Goal: Information Seeking & Learning: Check status

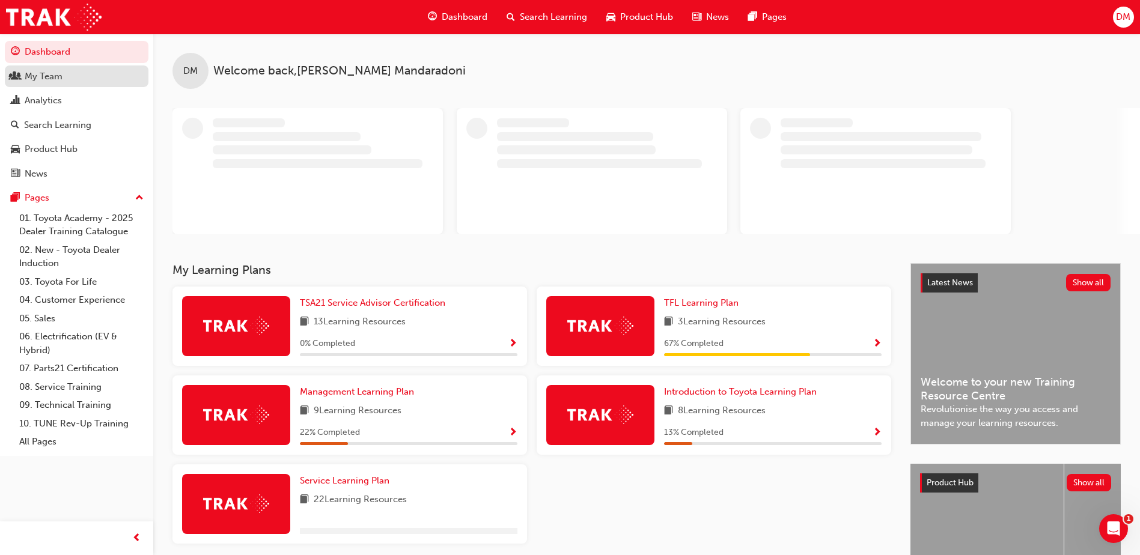
click at [36, 78] on div "My Team" at bounding box center [44, 77] width 38 height 14
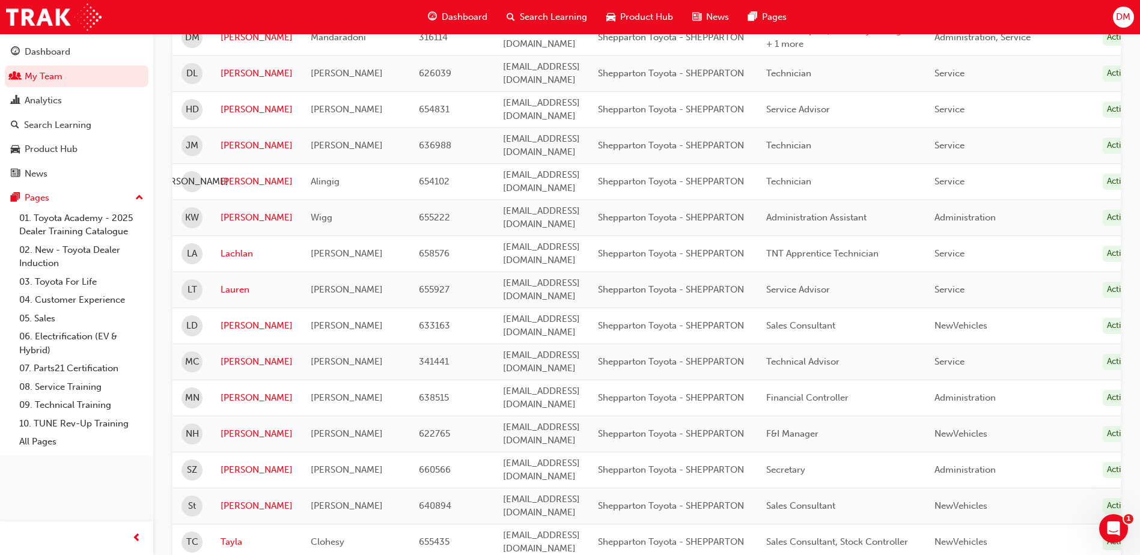
scroll to position [590, 0]
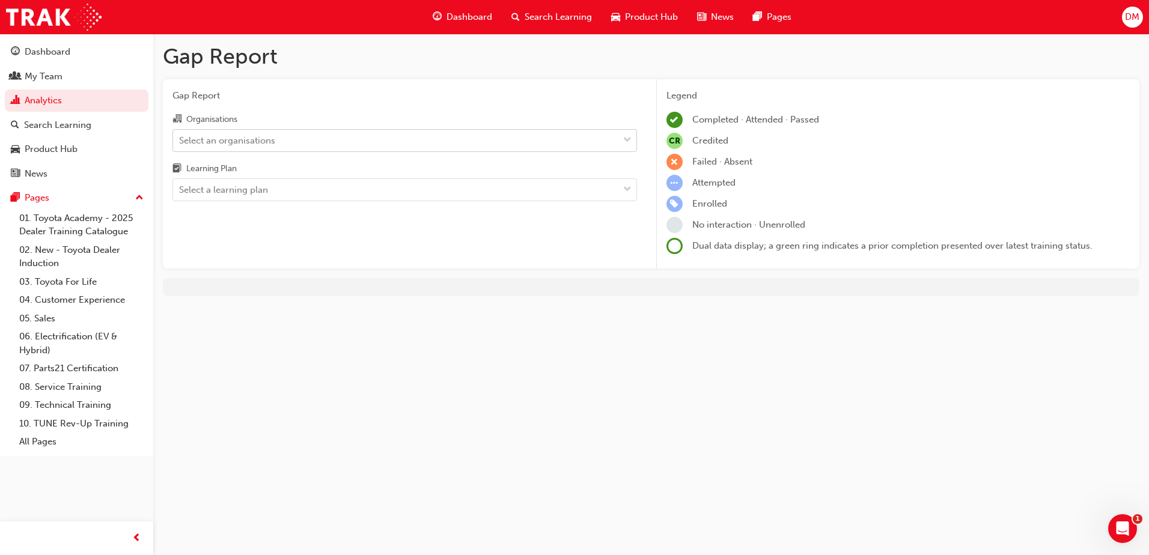
click at [300, 142] on div "Select an organisations" at bounding box center [395, 140] width 445 height 21
click at [180, 142] on input "Organisations Select an organisations" at bounding box center [179, 140] width 1 height 10
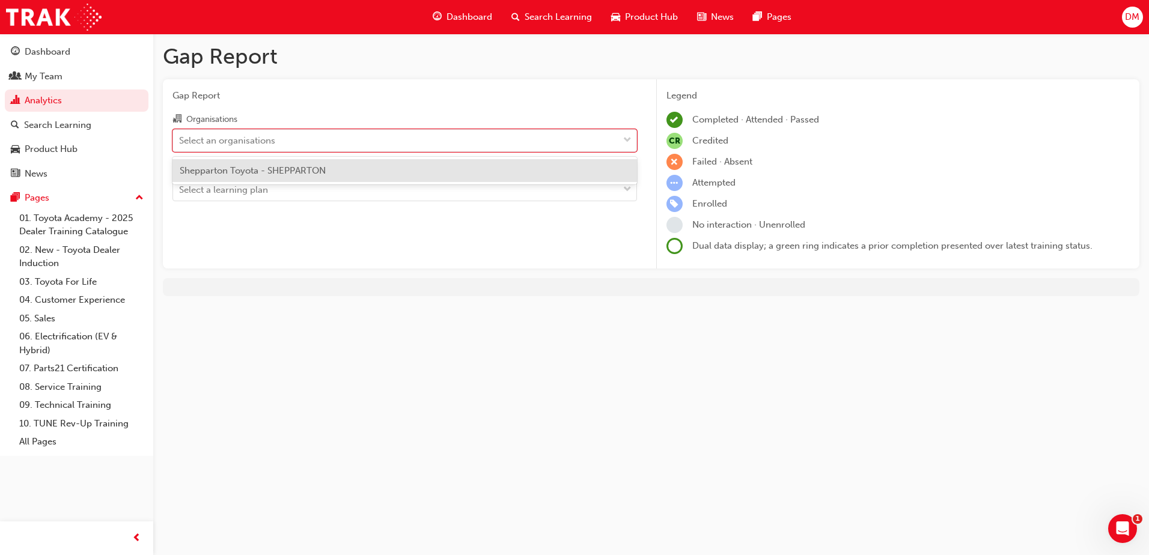
click at [282, 176] on div "Shepparton Toyota - SHEPPARTON" at bounding box center [404, 170] width 464 height 23
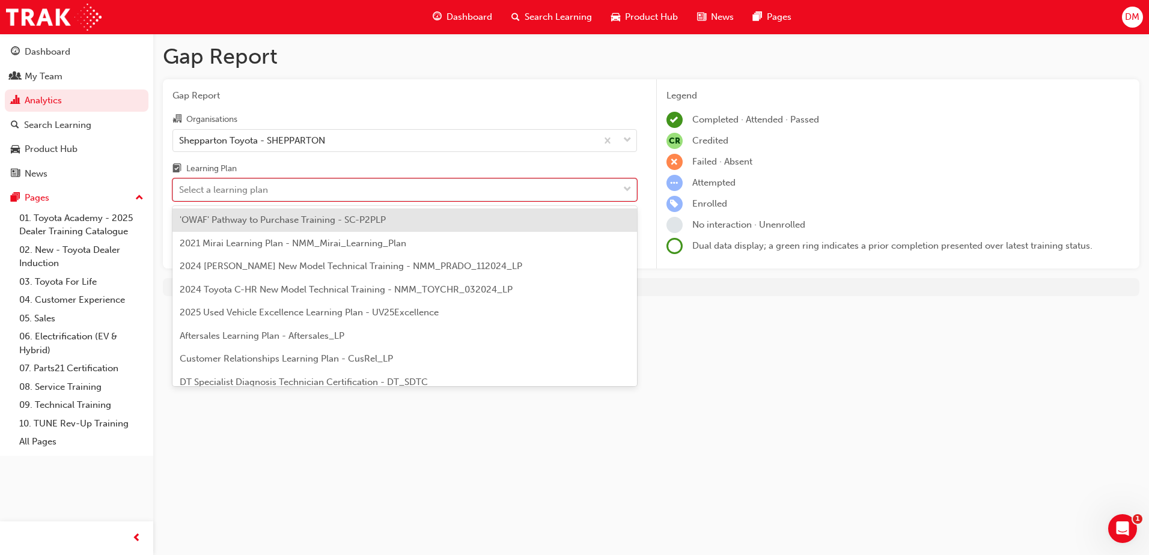
click at [302, 186] on div "Select a learning plan" at bounding box center [395, 190] width 445 height 21
click at [180, 186] on input "Learning Plan option 'OWAF' Pathway to Purchase Training - SC-P2PLP focused, 1 …" at bounding box center [179, 189] width 1 height 10
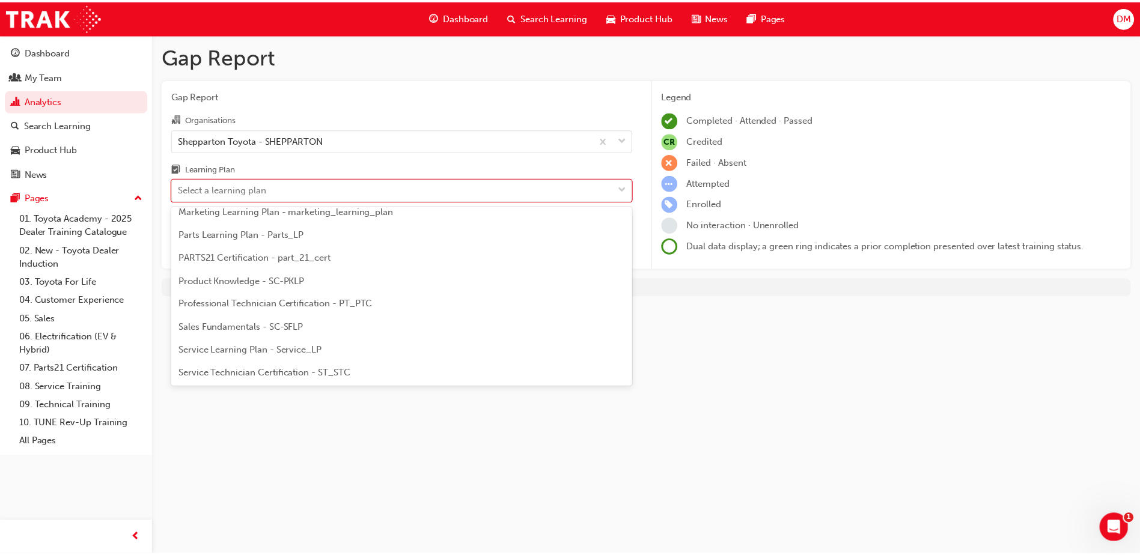
scroll to position [361, 0]
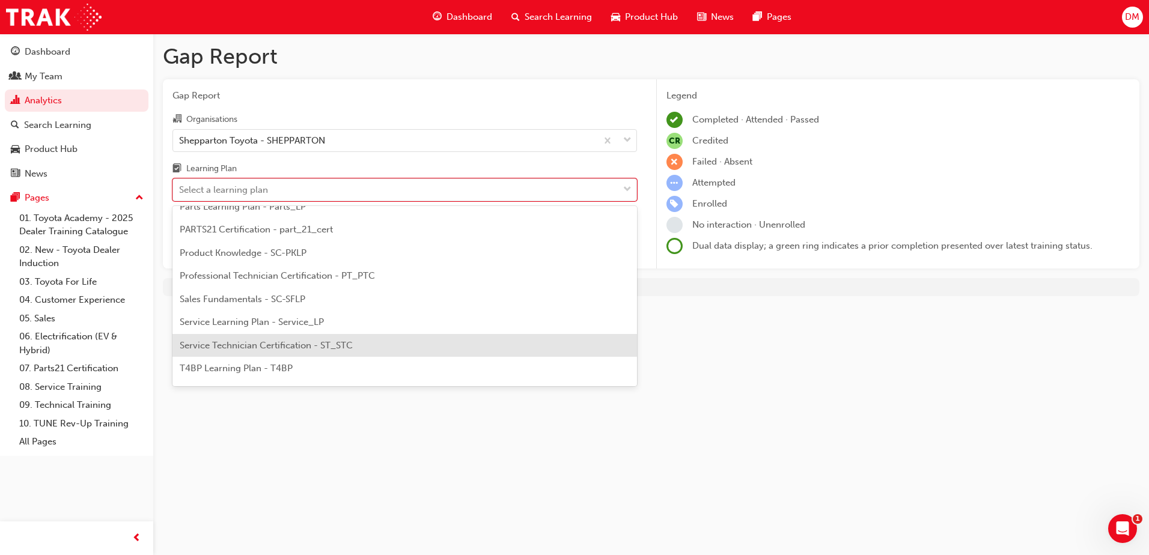
click at [310, 344] on span "Service Technician Certification - ST_STC" at bounding box center [266, 345] width 173 height 11
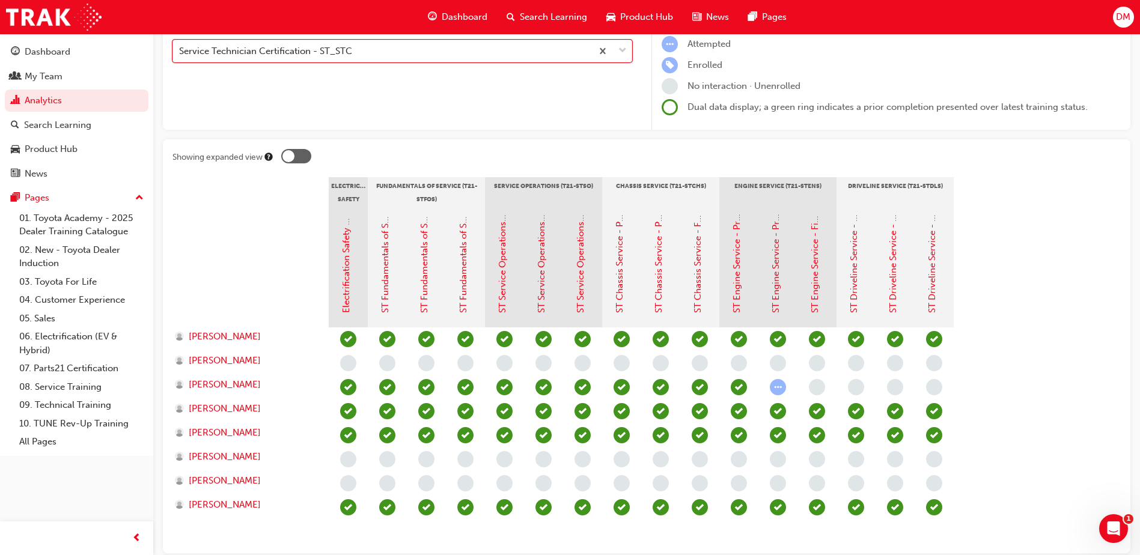
scroll to position [180, 0]
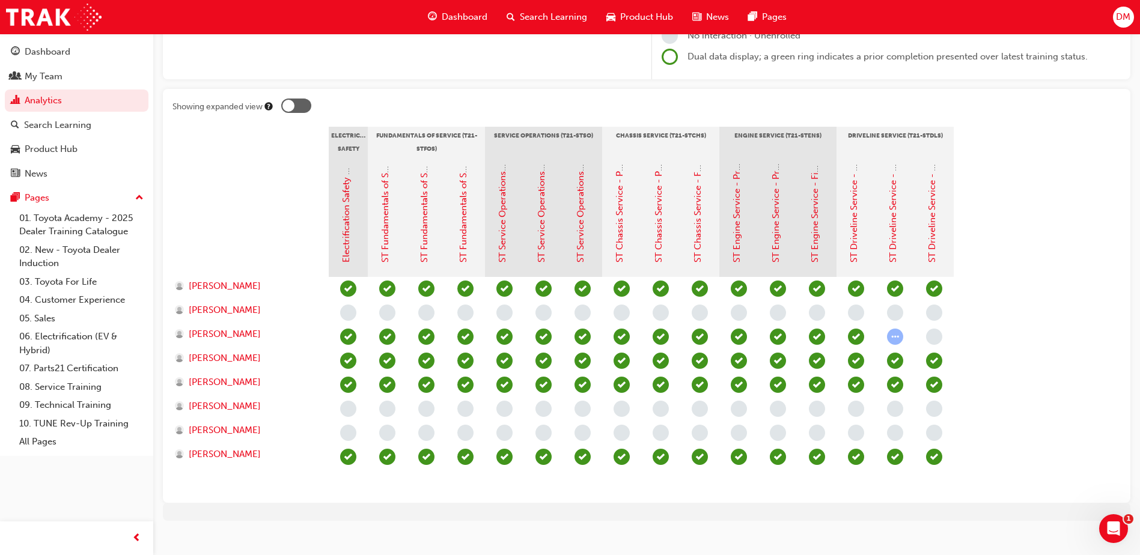
scroll to position [204, 0]
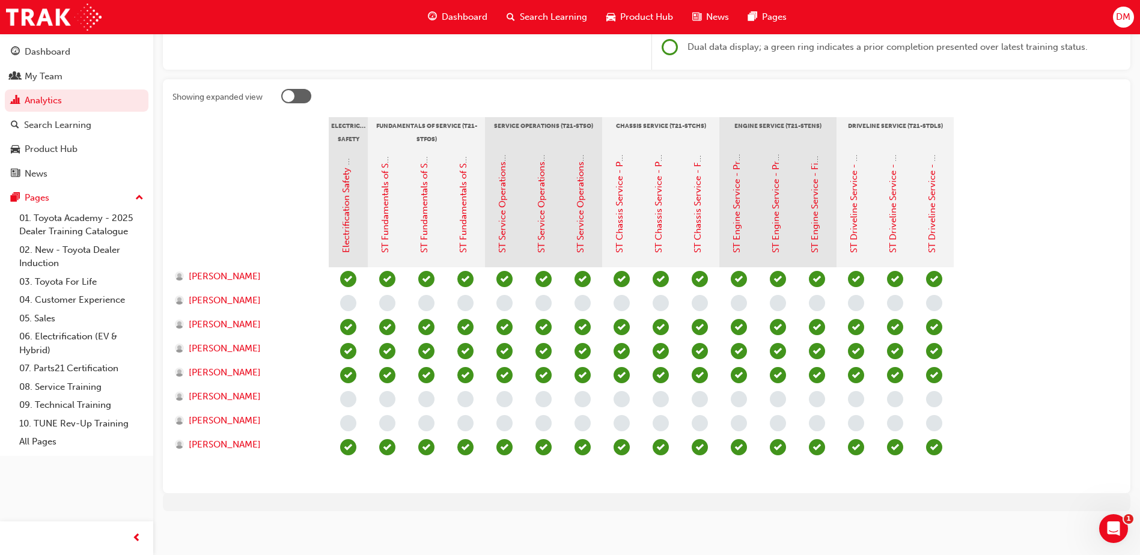
scroll to position [204, 0]
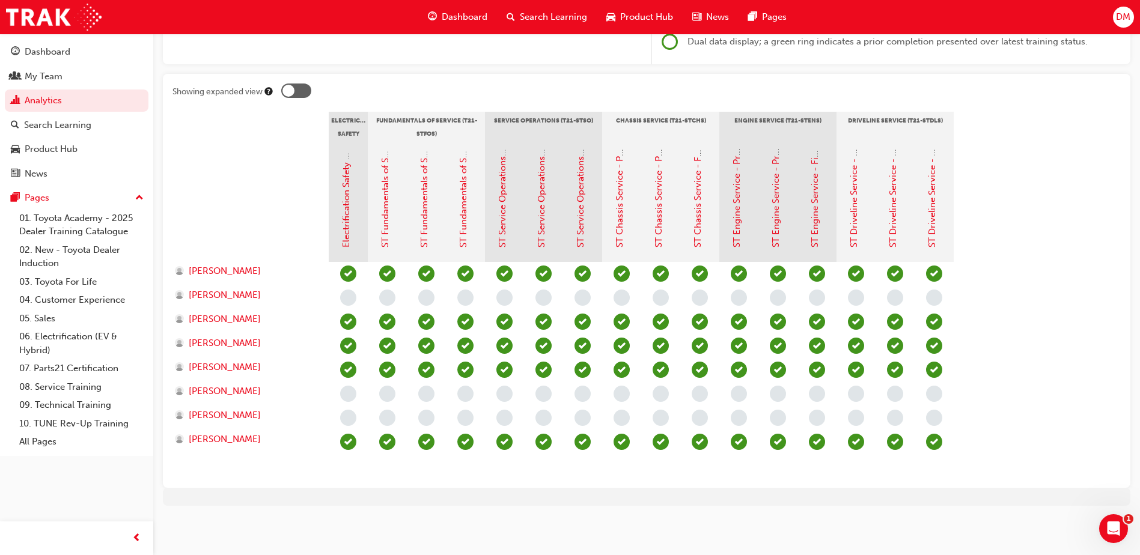
click at [1084, 337] on section "Electrical Safety Certification Fundamentals of Service (T21-STFOS) Service Ope…" at bounding box center [646, 295] width 948 height 367
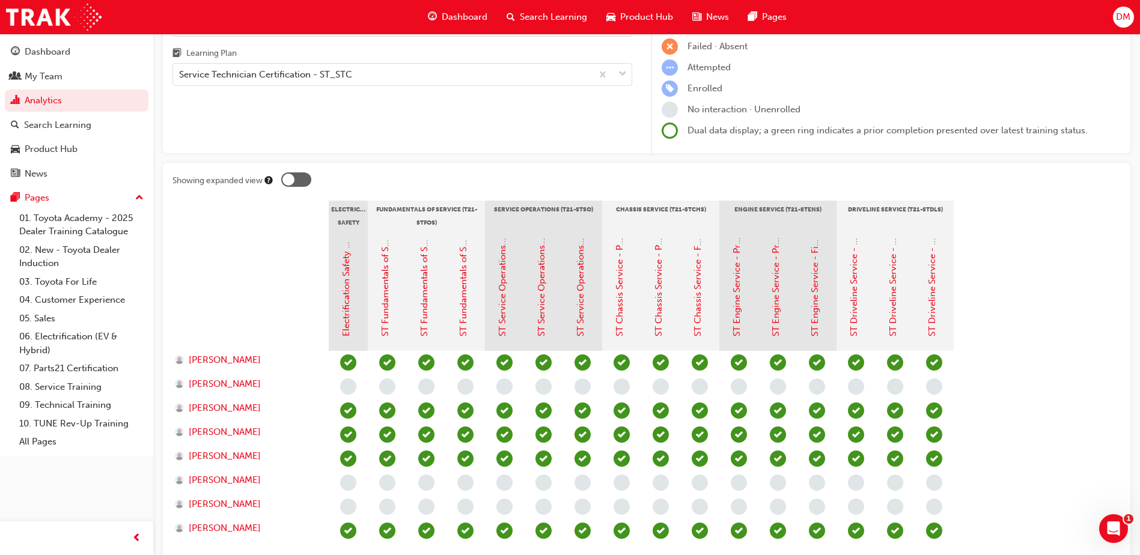
scroll to position [144, 0]
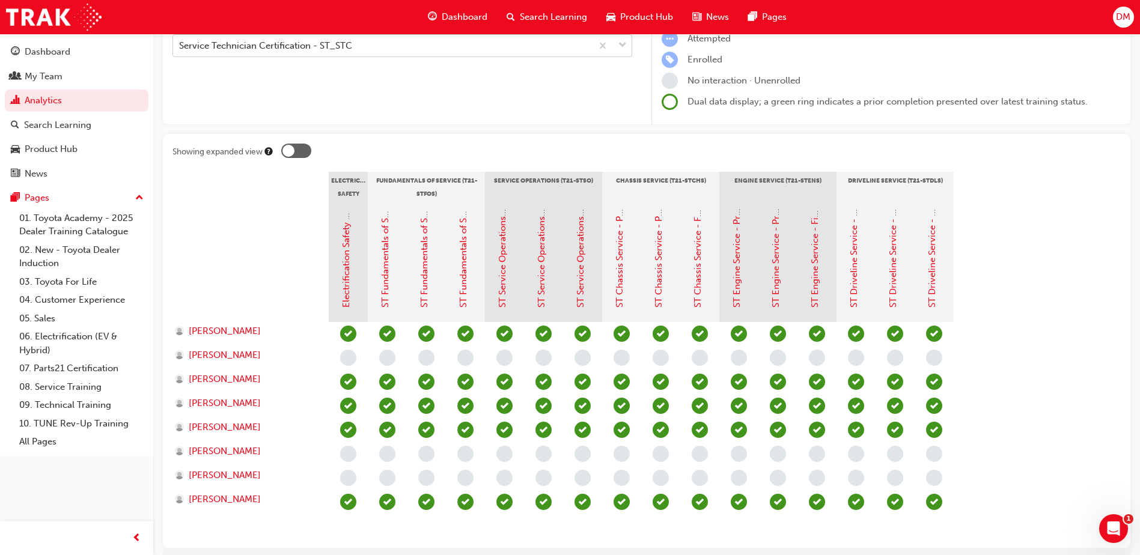
click at [624, 40] on span "down-icon" at bounding box center [622, 46] width 8 height 16
click at [180, 40] on input "Learning Plan Service Technician Certification - ST_STC" at bounding box center [179, 45] width 1 height 10
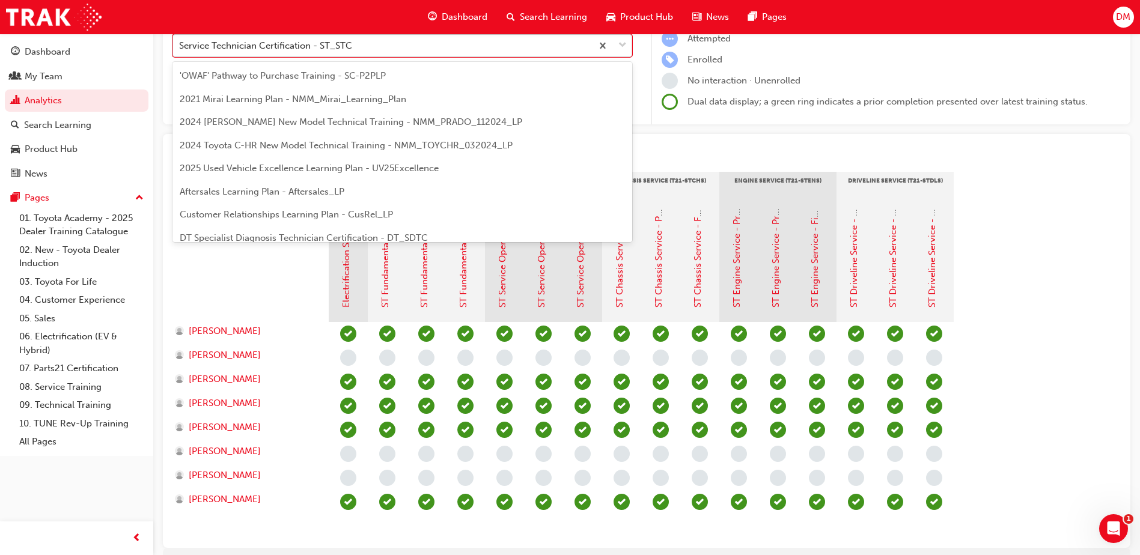
scroll to position [340, 0]
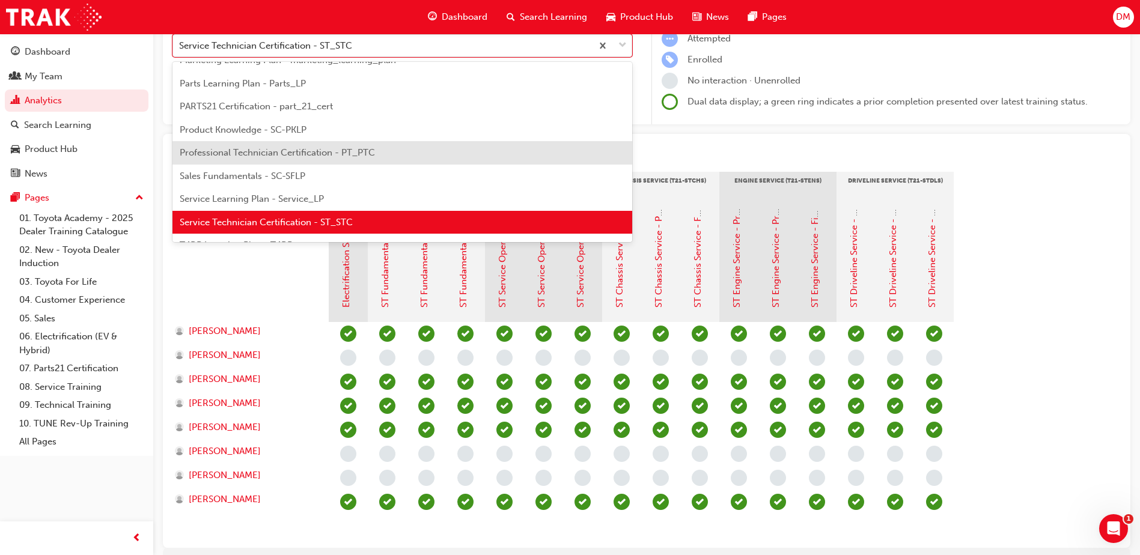
click at [257, 153] on span "Professional Technician Certification - PT_PTC" at bounding box center [277, 152] width 195 height 11
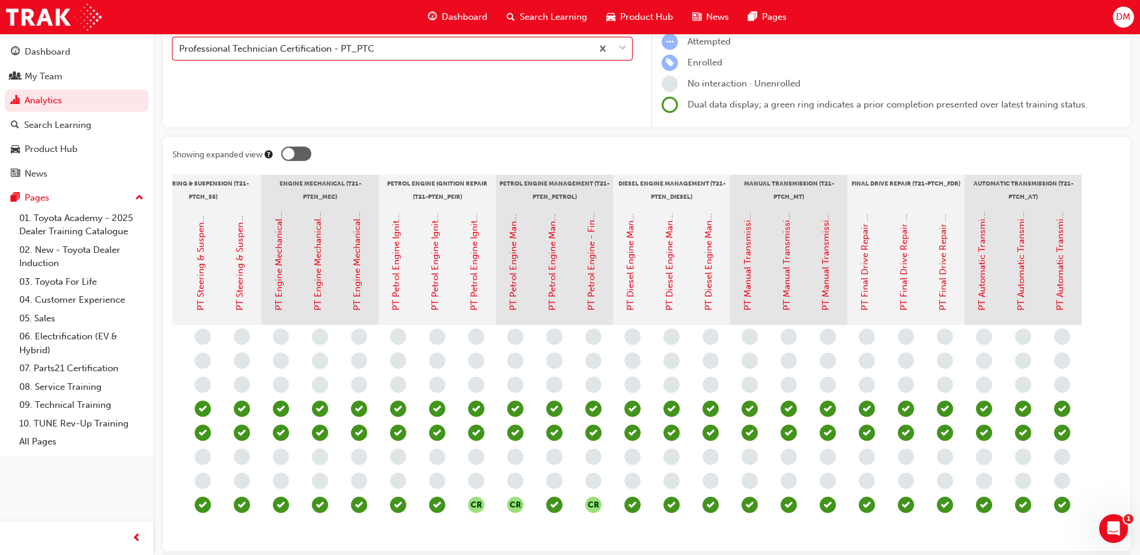
scroll to position [120, 0]
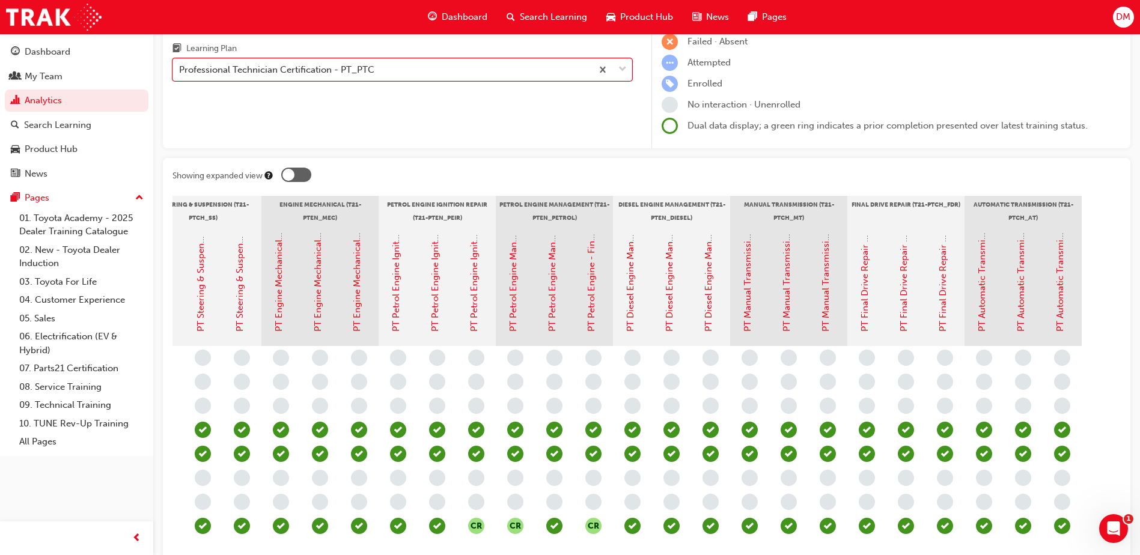
click at [624, 69] on span "down-icon" at bounding box center [622, 70] width 8 height 16
click at [180, 69] on input "Learning Plan option Professional Technician Certification - PT_PTC, selected. …" at bounding box center [179, 69] width 1 height 10
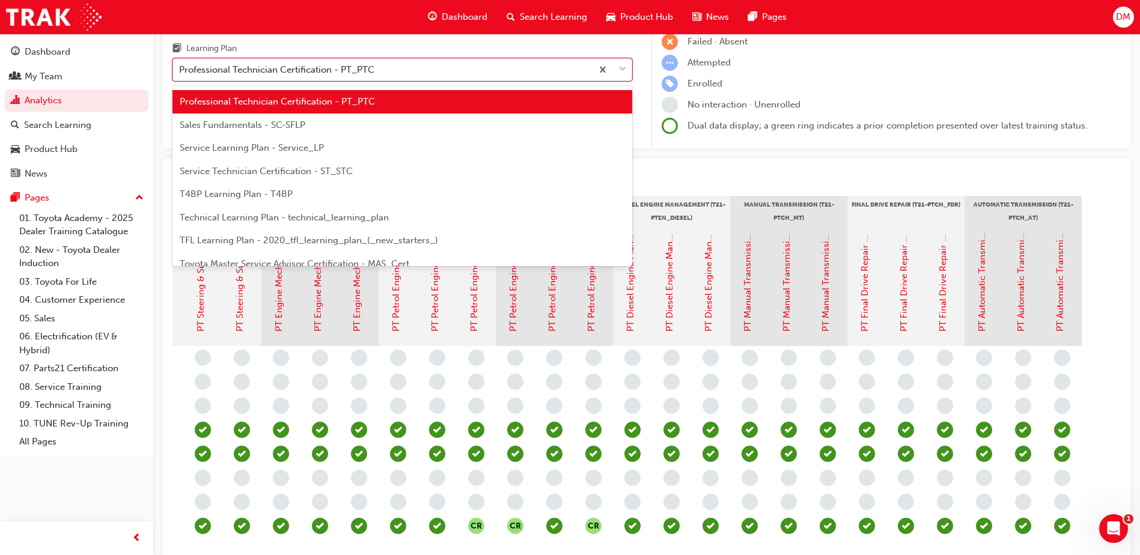
scroll to position [398, 0]
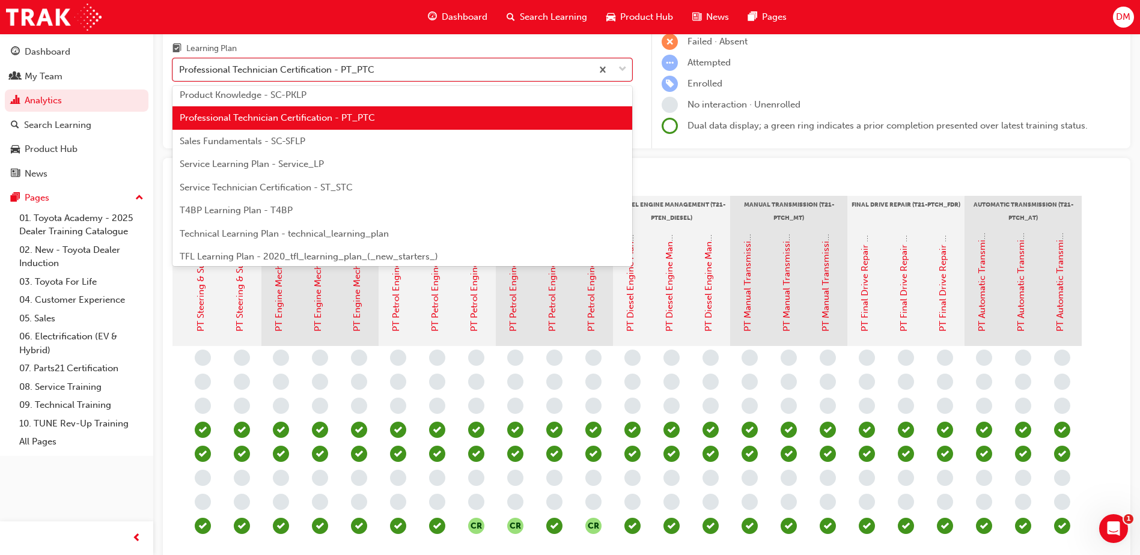
click at [285, 186] on span "Service Technician Certification - ST_STC" at bounding box center [266, 187] width 173 height 11
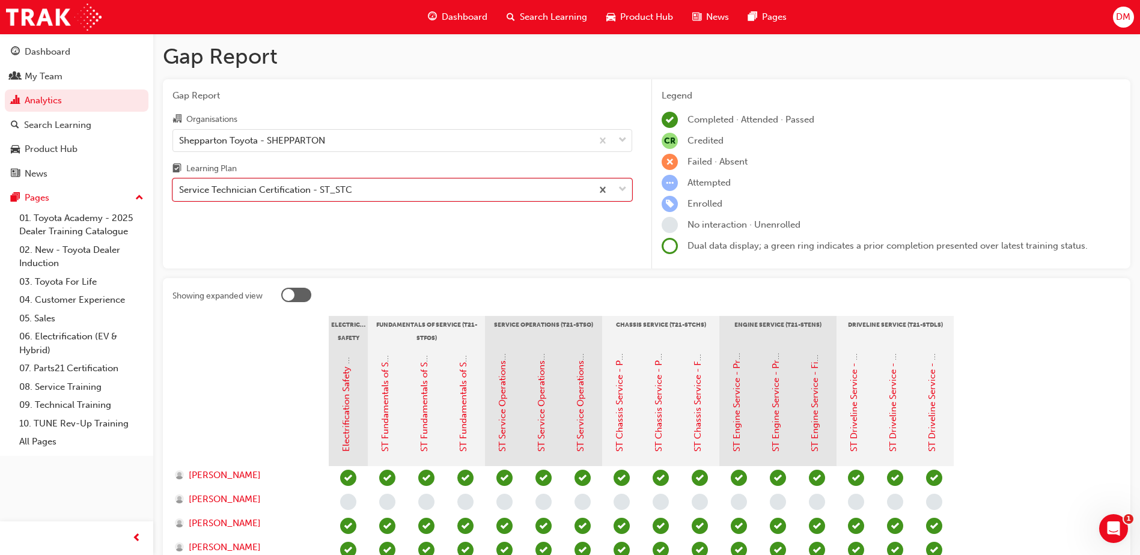
click at [285, 186] on div "Service Technician Certification - ST_STC" at bounding box center [265, 190] width 173 height 14
click at [180, 186] on input "Learning Plan option Service Technician Certification - ST_STC, selected. 0 res…" at bounding box center [179, 189] width 1 height 10
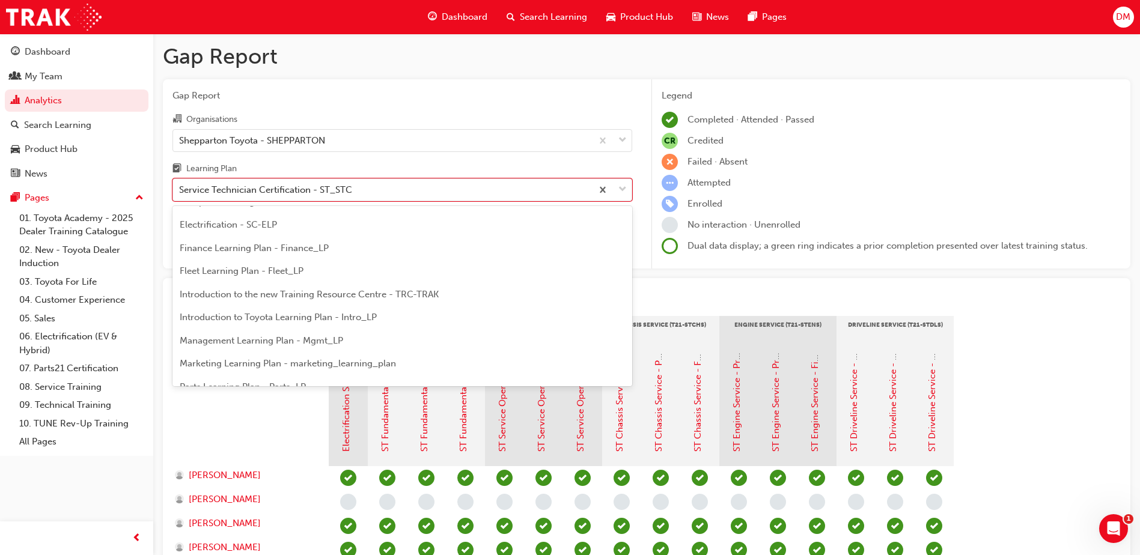
scroll to position [159, 0]
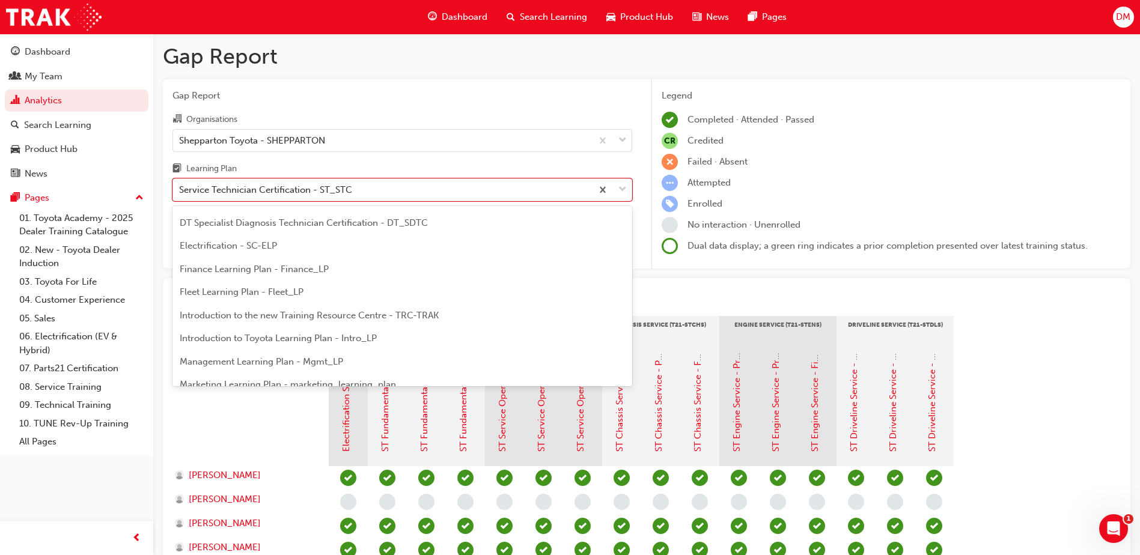
click at [281, 230] on div "DT Specialist Diagnosis Technician Certification - DT_SDTC" at bounding box center [402, 223] width 460 height 23
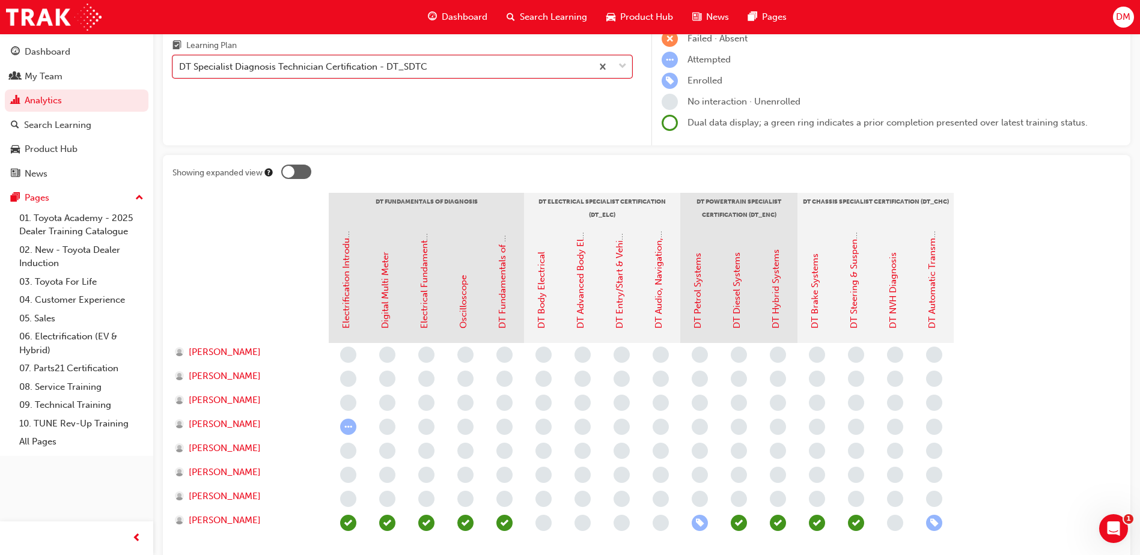
scroll to position [144, 0]
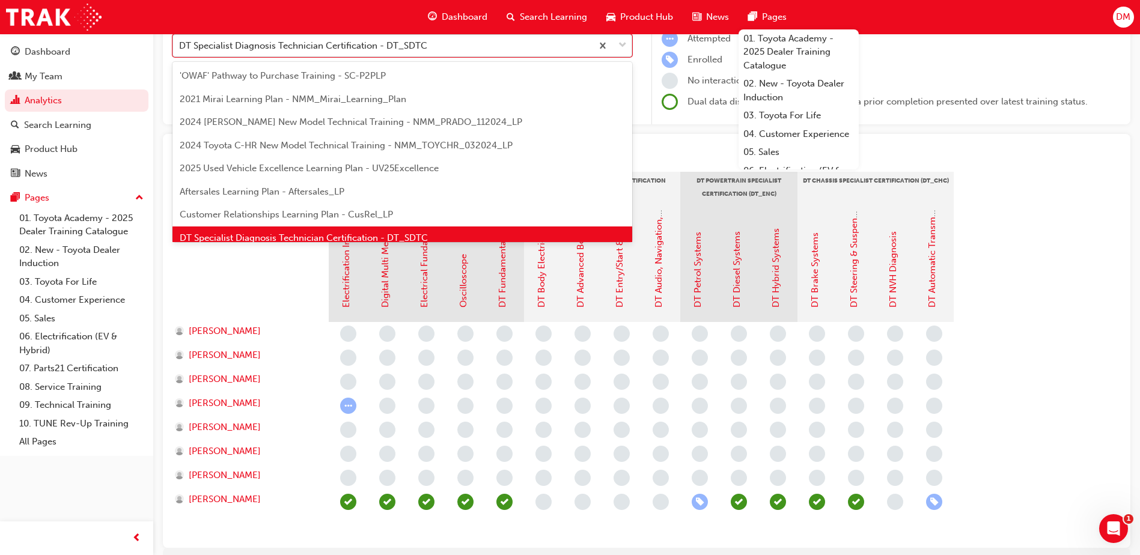
click at [620, 46] on div at bounding box center [612, 46] width 40 height 22
click at [180, 46] on input "Learning Plan option DT Specialist Diagnosis Technician Certification - DT_SDTC…" at bounding box center [179, 45] width 1 height 10
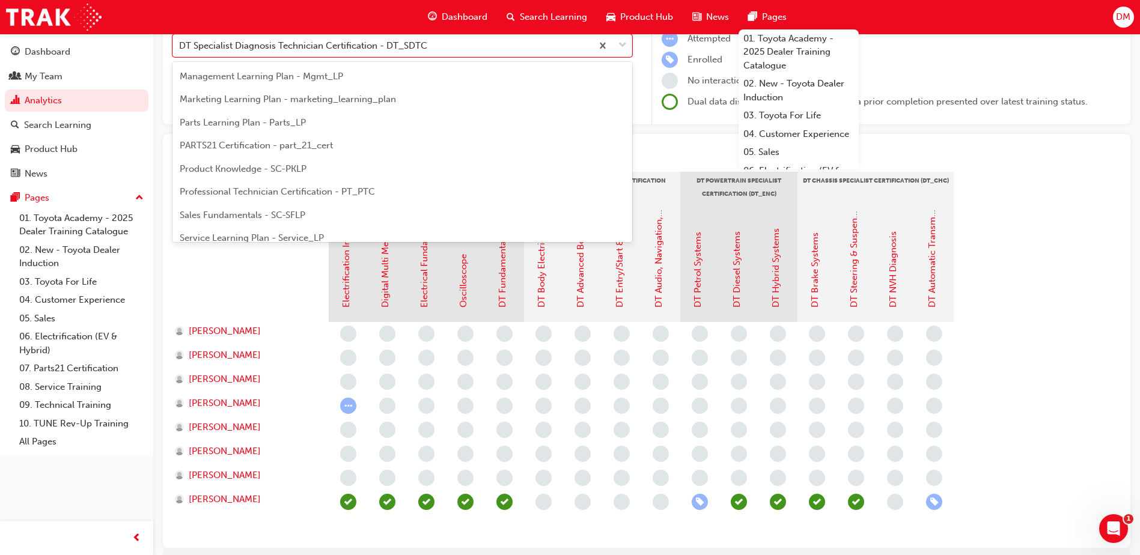
scroll to position [361, 0]
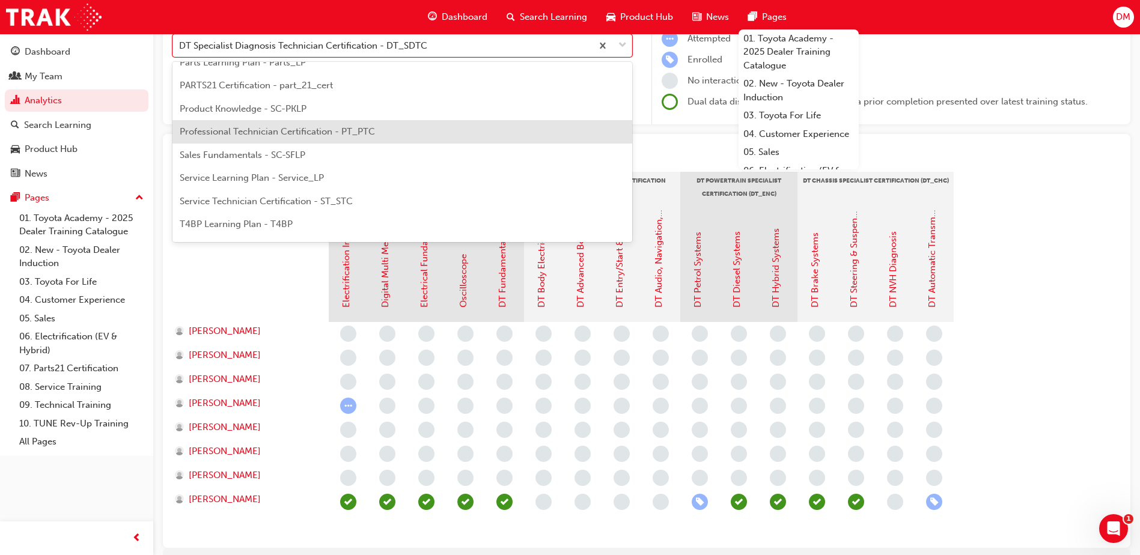
click at [283, 133] on span "Professional Technician Certification - PT_PTC" at bounding box center [277, 131] width 195 height 11
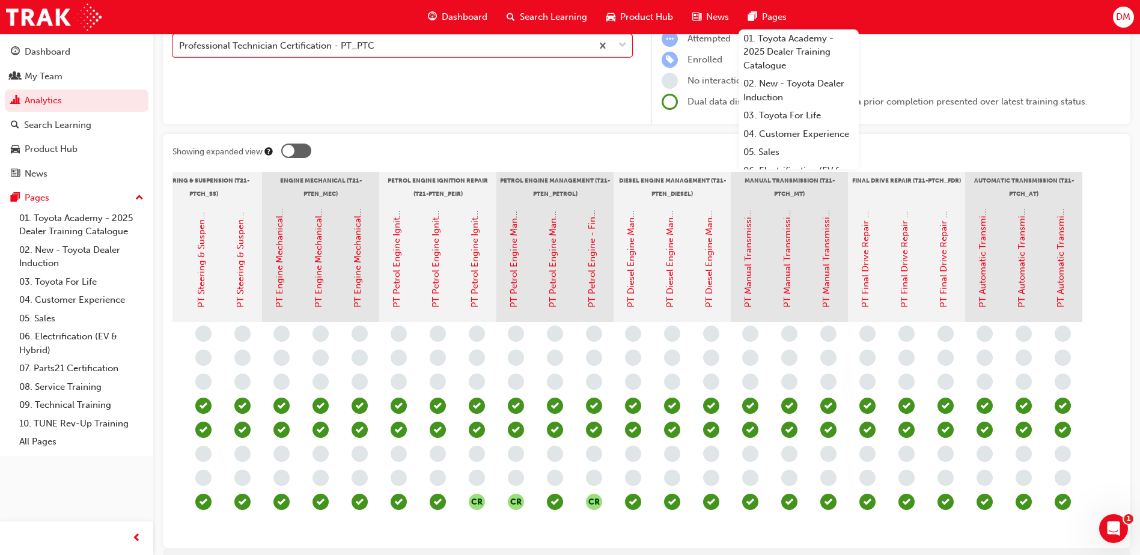
scroll to position [0, 770]
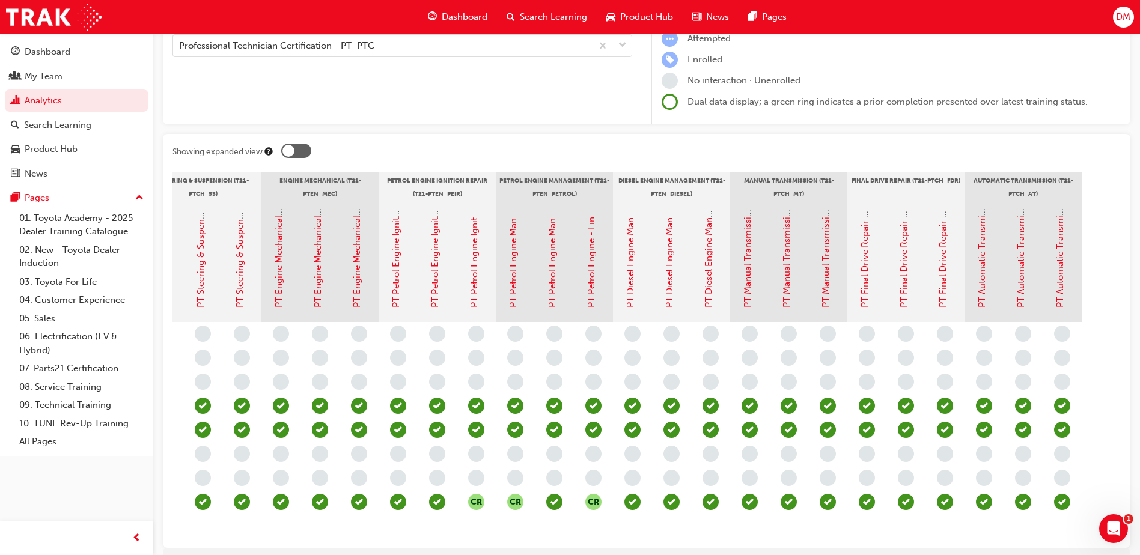
click at [268, 119] on div "Gap Report Organisations Shepparton Toyota - SHEPPARTON Learning Plan Professio…" at bounding box center [402, 30] width 479 height 190
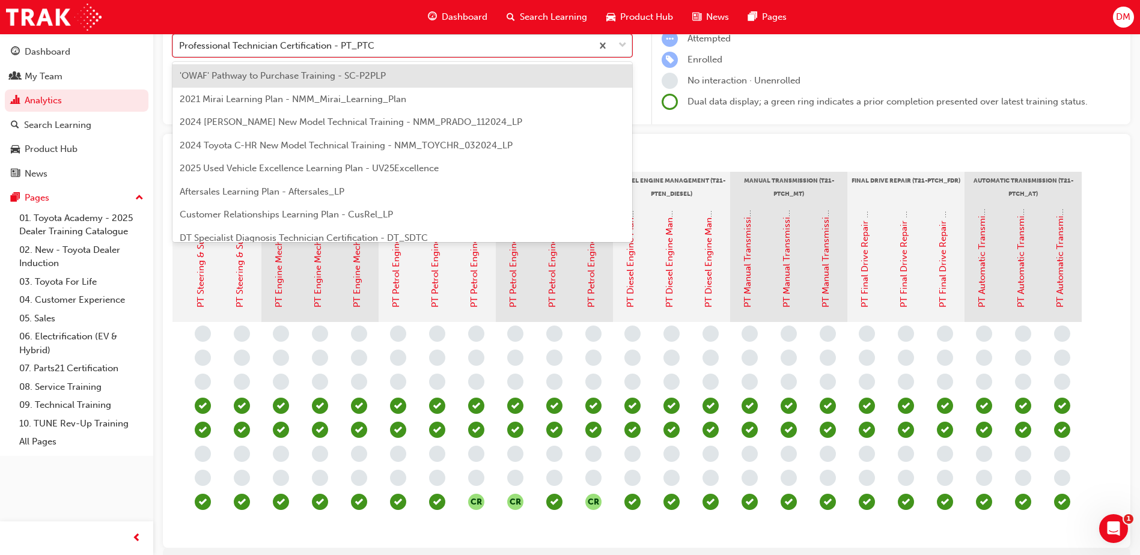
click at [623, 43] on span "down-icon" at bounding box center [622, 46] width 8 height 16
click at [180, 43] on input "Learning Plan option Professional Technician Certification - PT_PTC, selected. …" at bounding box center [179, 45] width 1 height 10
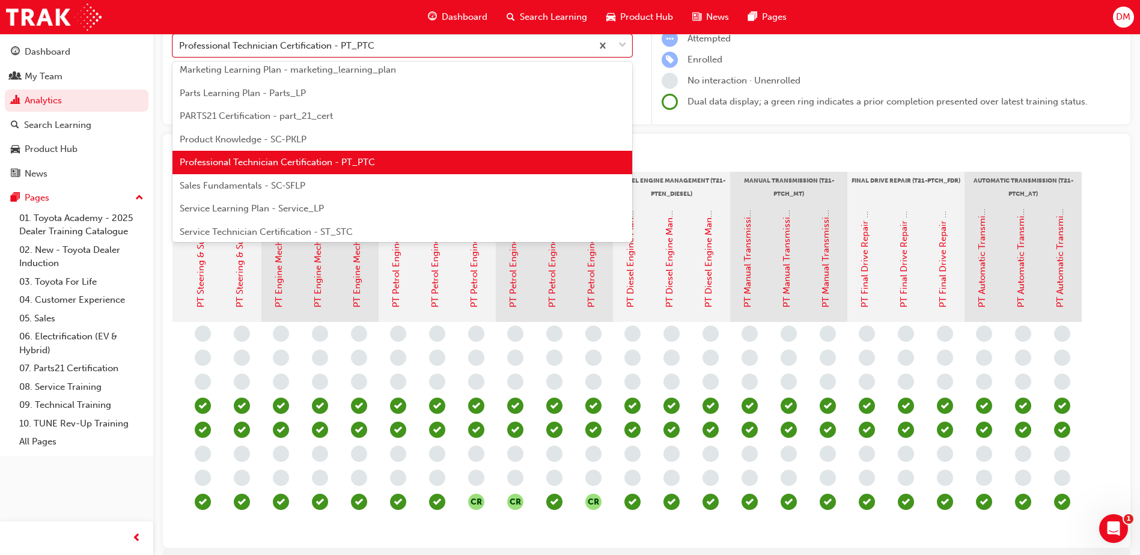
scroll to position [390, 0]
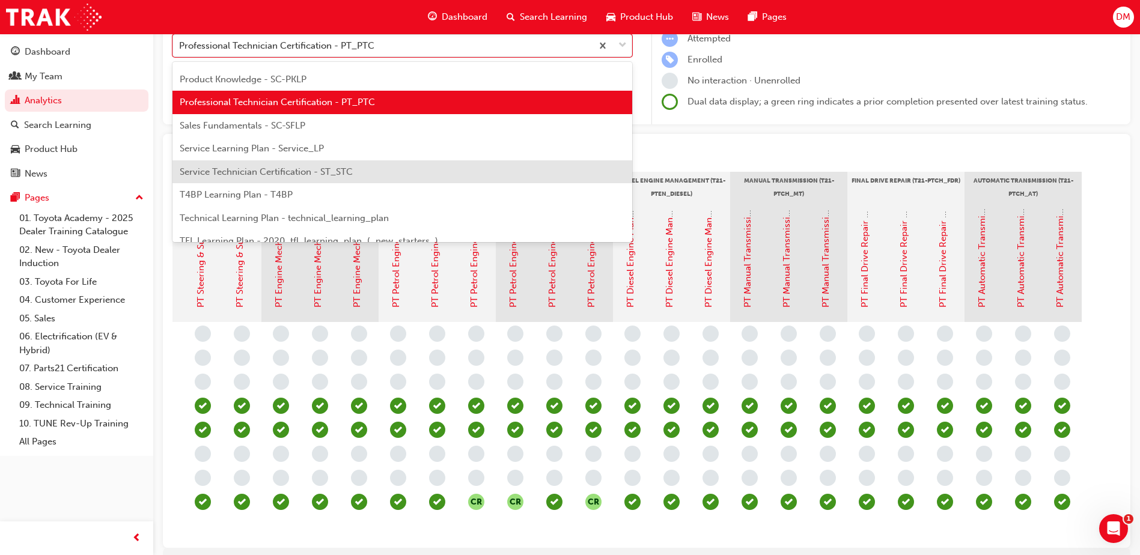
click at [290, 171] on span "Service Technician Certification - ST_STC" at bounding box center [266, 171] width 173 height 11
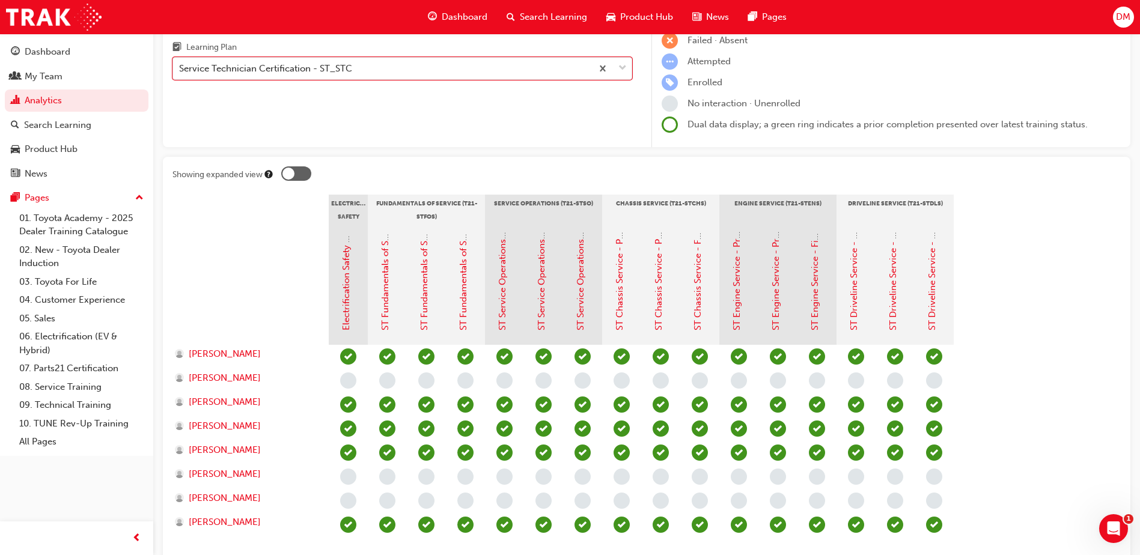
scroll to position [132, 0]
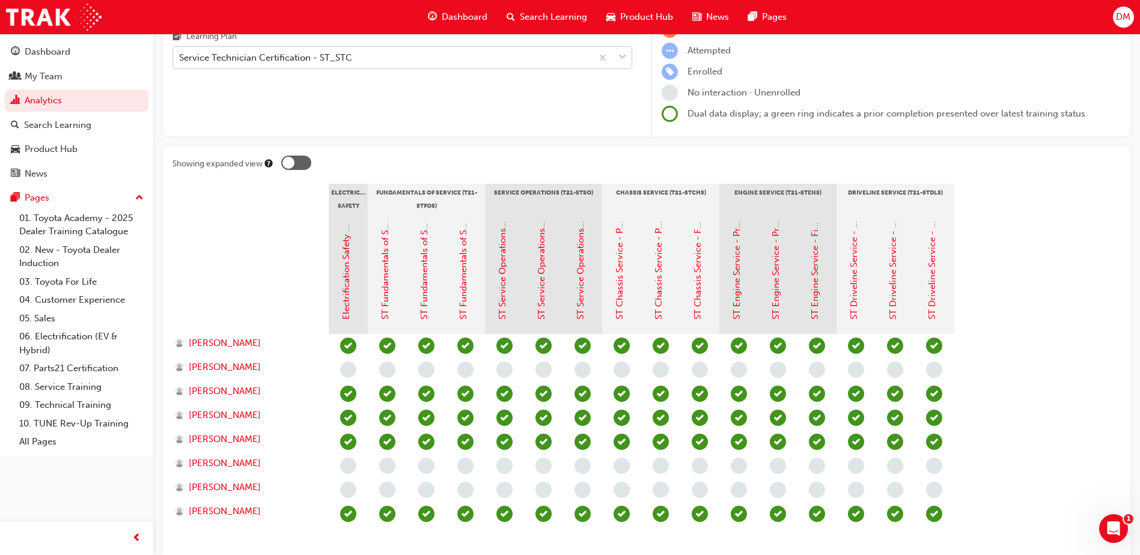
click at [621, 57] on span "down-icon" at bounding box center [622, 58] width 8 height 16
click at [180, 57] on input "Learning Plan Service Technician Certification - ST_STC" at bounding box center [179, 57] width 1 height 10
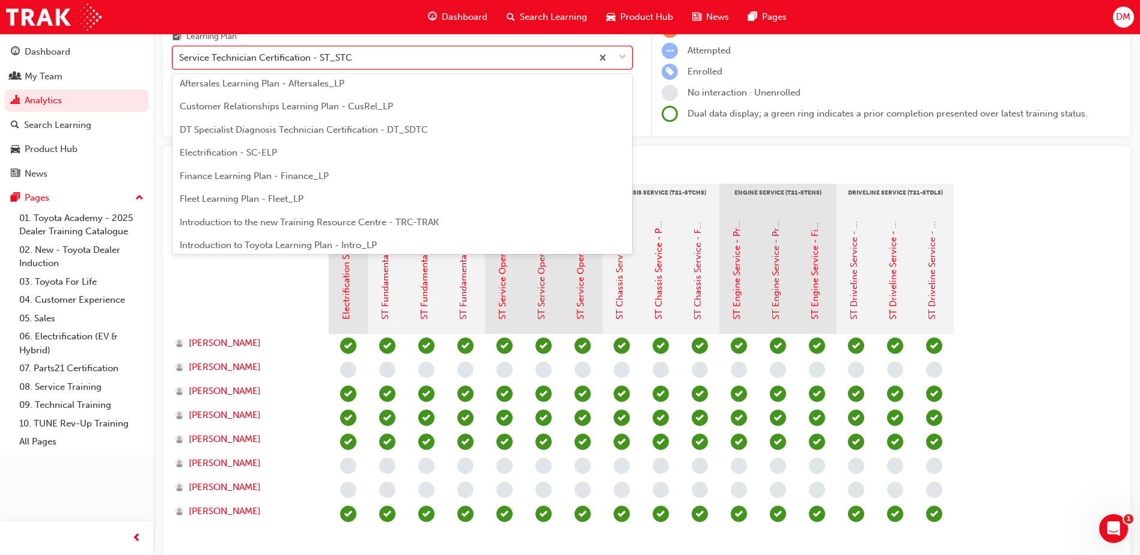
scroll to position [99, 0]
click at [358, 150] on span "DT Specialist Diagnosis Technician Certification - DT_SDTC" at bounding box center [304, 150] width 248 height 11
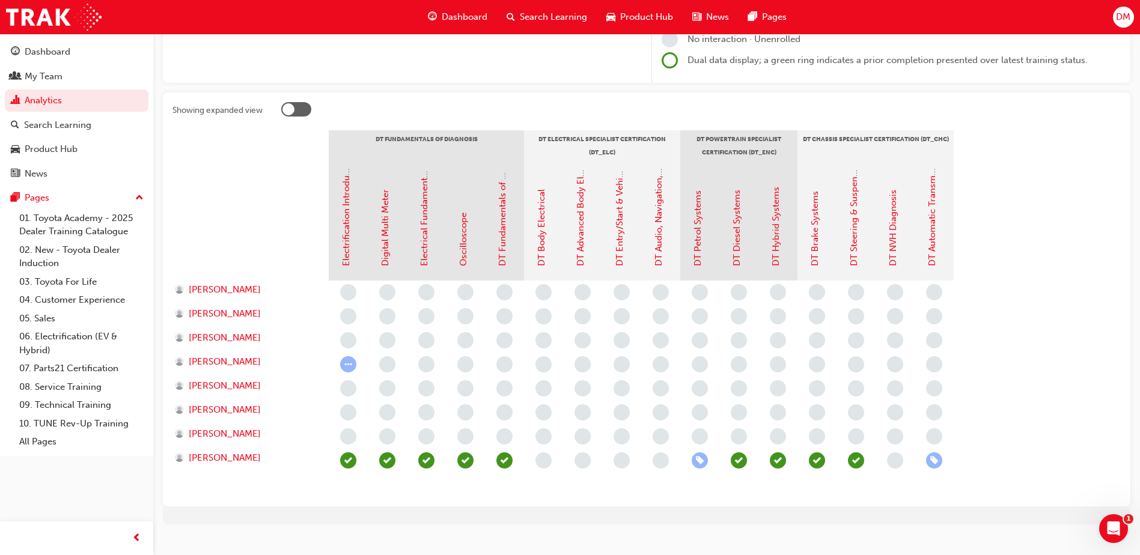
scroll to position [204, 0]
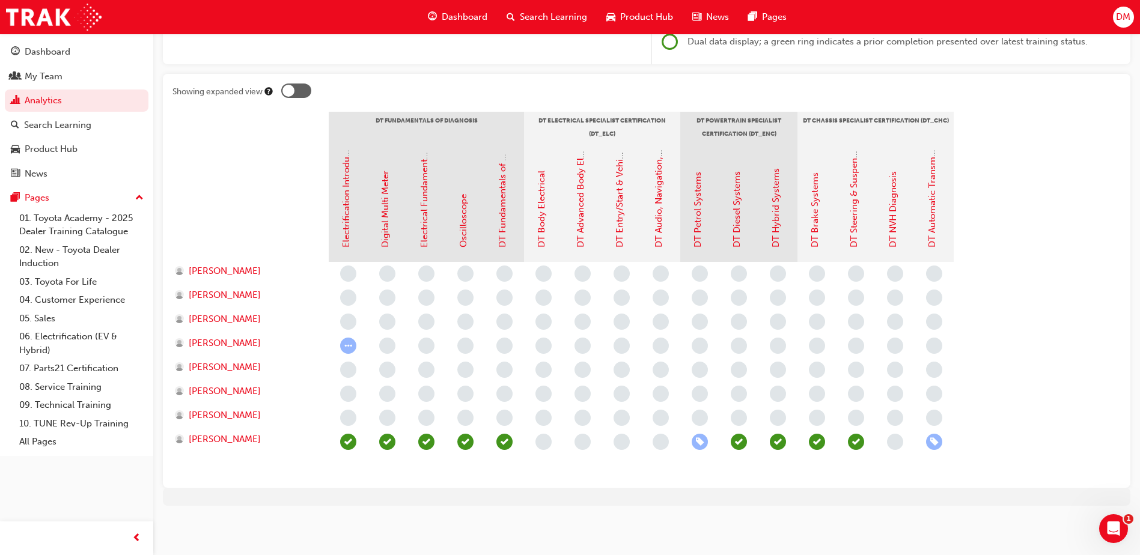
click at [933, 437] on span "learningRecordVerb_ENROLL-icon" at bounding box center [934, 442] width 16 height 16
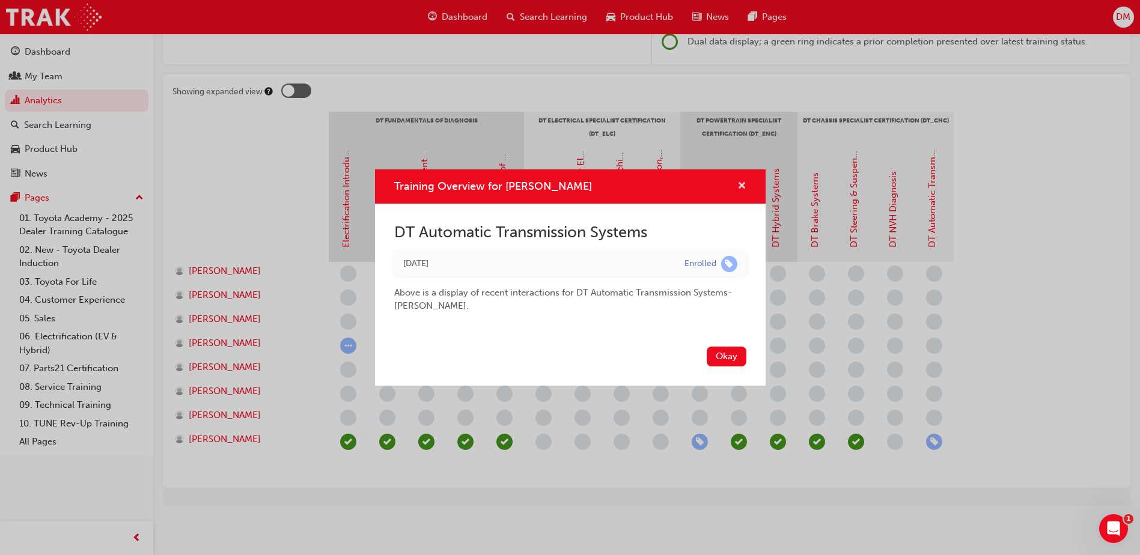
click at [743, 186] on span "cross-icon" at bounding box center [741, 186] width 9 height 11
